Goal: Task Accomplishment & Management: Use online tool/utility

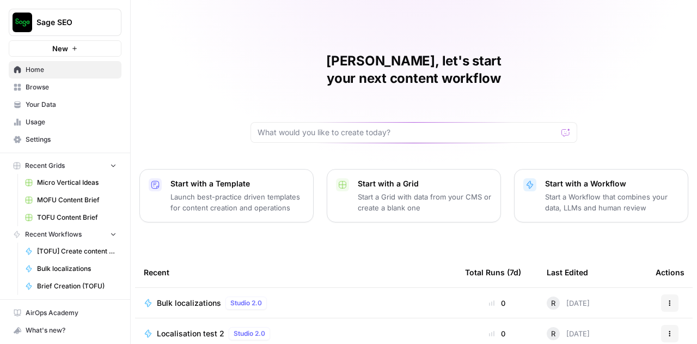
click at [330, 296] on div "Bulk localizations Studio 2.0" at bounding box center [296, 302] width 304 height 13
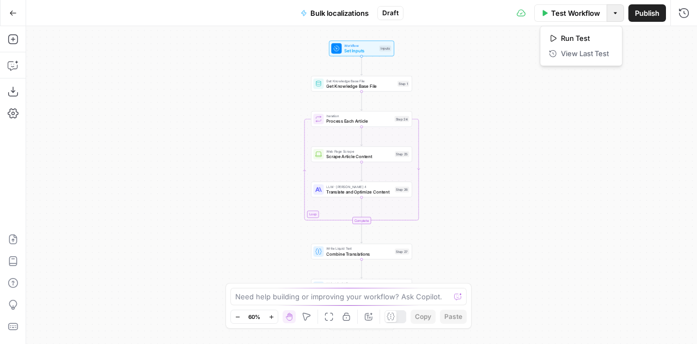
click at [612, 10] on span "button" at bounding box center [615, 13] width 7 height 7
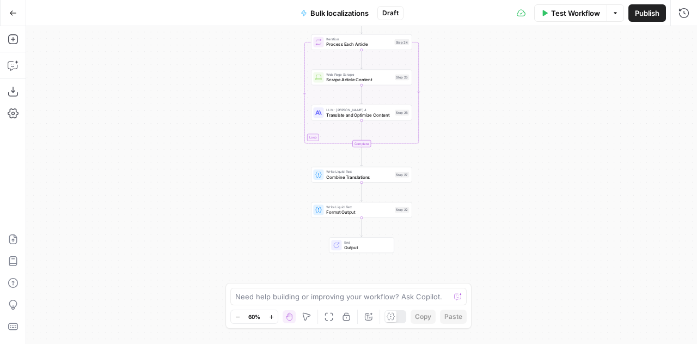
click at [354, 252] on div "End Output" at bounding box center [361, 245] width 65 height 16
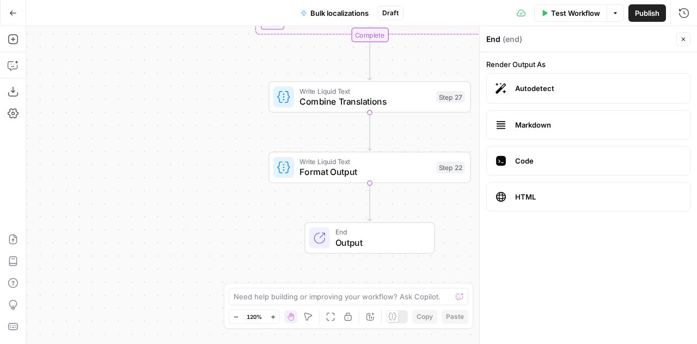
click at [684, 38] on icon "button" at bounding box center [684, 40] width 4 height 4
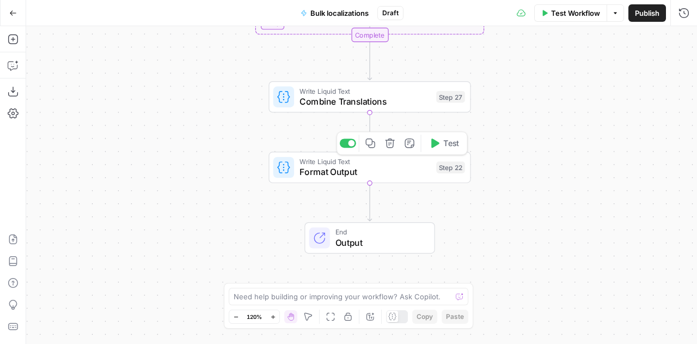
click at [372, 178] on div "Write Liquid Text Format Output Step 22 Copy step Delete step Add Note Test" at bounding box center [370, 166] width 202 height 31
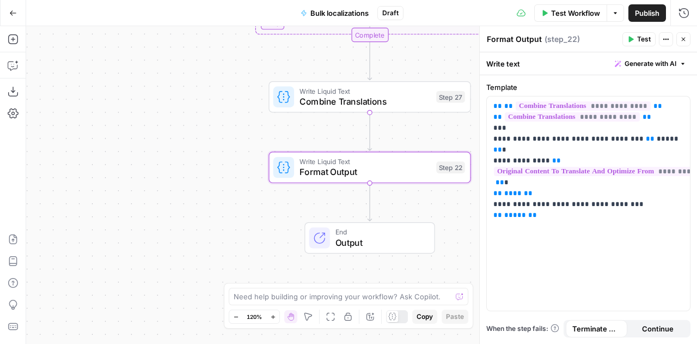
click at [684, 39] on icon "button" at bounding box center [684, 40] width 4 height 4
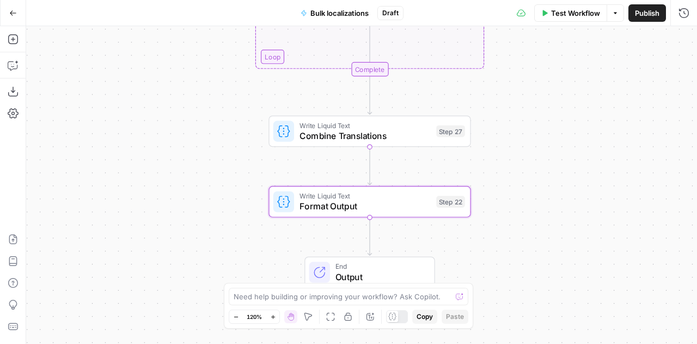
click at [374, 124] on span "Write Liquid Text" at bounding box center [366, 125] width 132 height 10
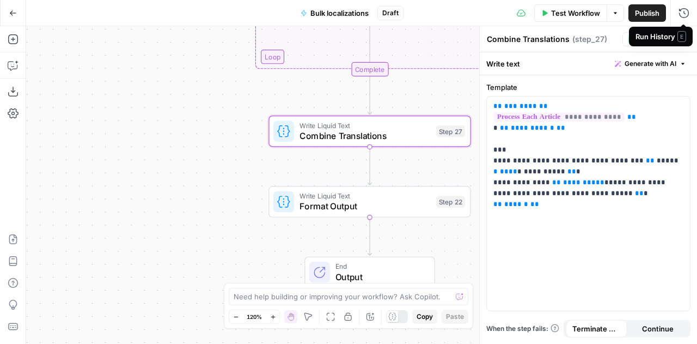
click at [684, 33] on span "E" at bounding box center [682, 36] width 9 height 11
click at [683, 42] on icon "button" at bounding box center [684, 39] width 7 height 7
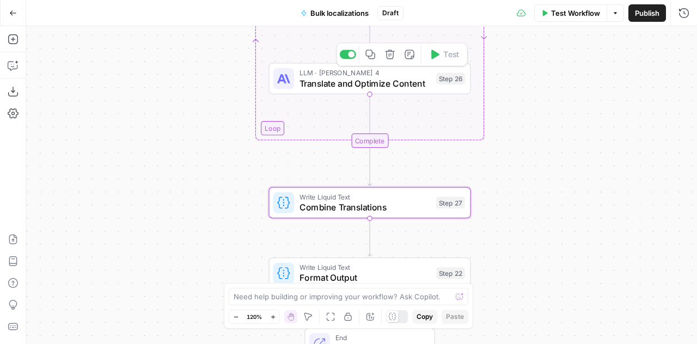
click at [404, 80] on span "Translate and Optimize Content" at bounding box center [366, 83] width 132 height 13
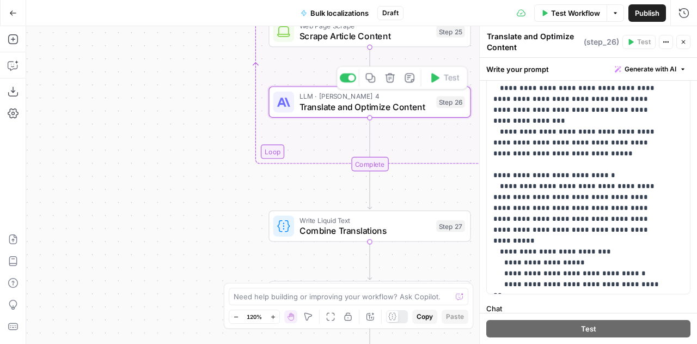
click at [381, 113] on span "Translate and Optimize Content" at bounding box center [366, 106] width 132 height 13
click at [314, 44] on div "Web Page Scrape Scrape Article Content Step 25 Copy step Delete step Add Note T…" at bounding box center [370, 31] width 202 height 31
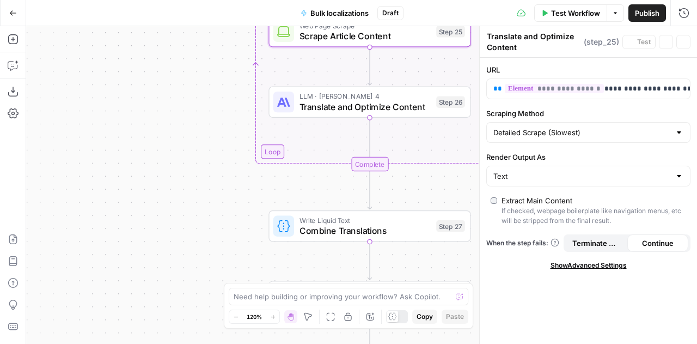
type textarea "Scrape Article Content"
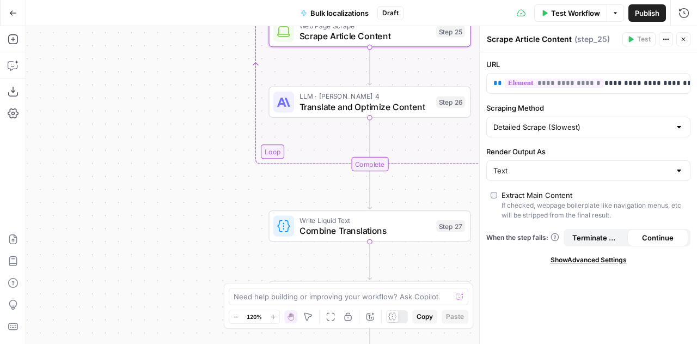
click at [686, 40] on icon "button" at bounding box center [684, 39] width 7 height 7
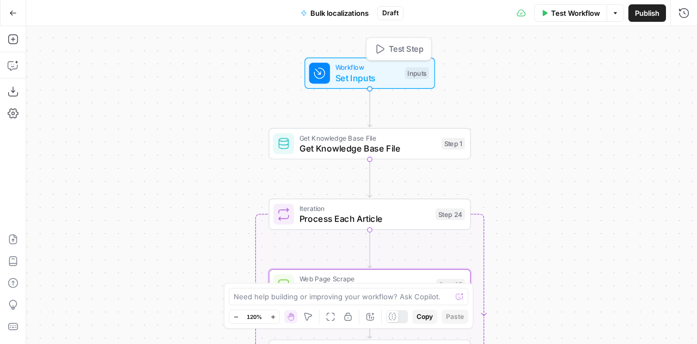
click at [347, 71] on span "Set Inputs" at bounding box center [368, 77] width 65 height 13
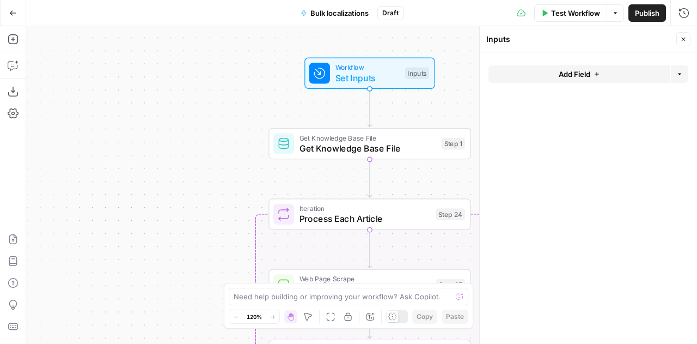
click at [686, 37] on icon "button" at bounding box center [684, 39] width 7 height 7
